Goal: Navigation & Orientation: Find specific page/section

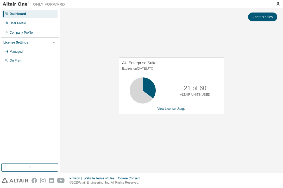
click at [33, 86] on div "Dashboard User Profile Company Profile License Settings Managed On Prem" at bounding box center [30, 85] width 58 height 153
click at [14, 31] on div "Company Profile" at bounding box center [21, 32] width 23 height 4
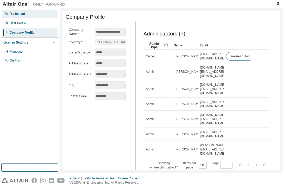
click at [21, 14] on div "Dashboard" at bounding box center [17, 14] width 15 height 4
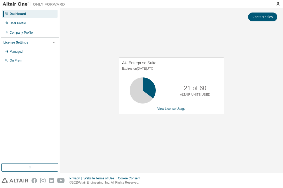
click at [36, 131] on div "Dashboard User Profile Company Profile License Settings Managed On Prem" at bounding box center [30, 85] width 58 height 153
click at [25, 143] on div "Dashboard User Profile Company Profile License Settings Managed On Prem" at bounding box center [30, 85] width 58 height 153
click at [257, 103] on div "AU Enterprise Suite Expires on [DATE] UTC 21 of 60 ALTAIR UNITS USED View Licen…" at bounding box center [171, 88] width 218 height 122
